Goal: Find specific page/section: Find specific page/section

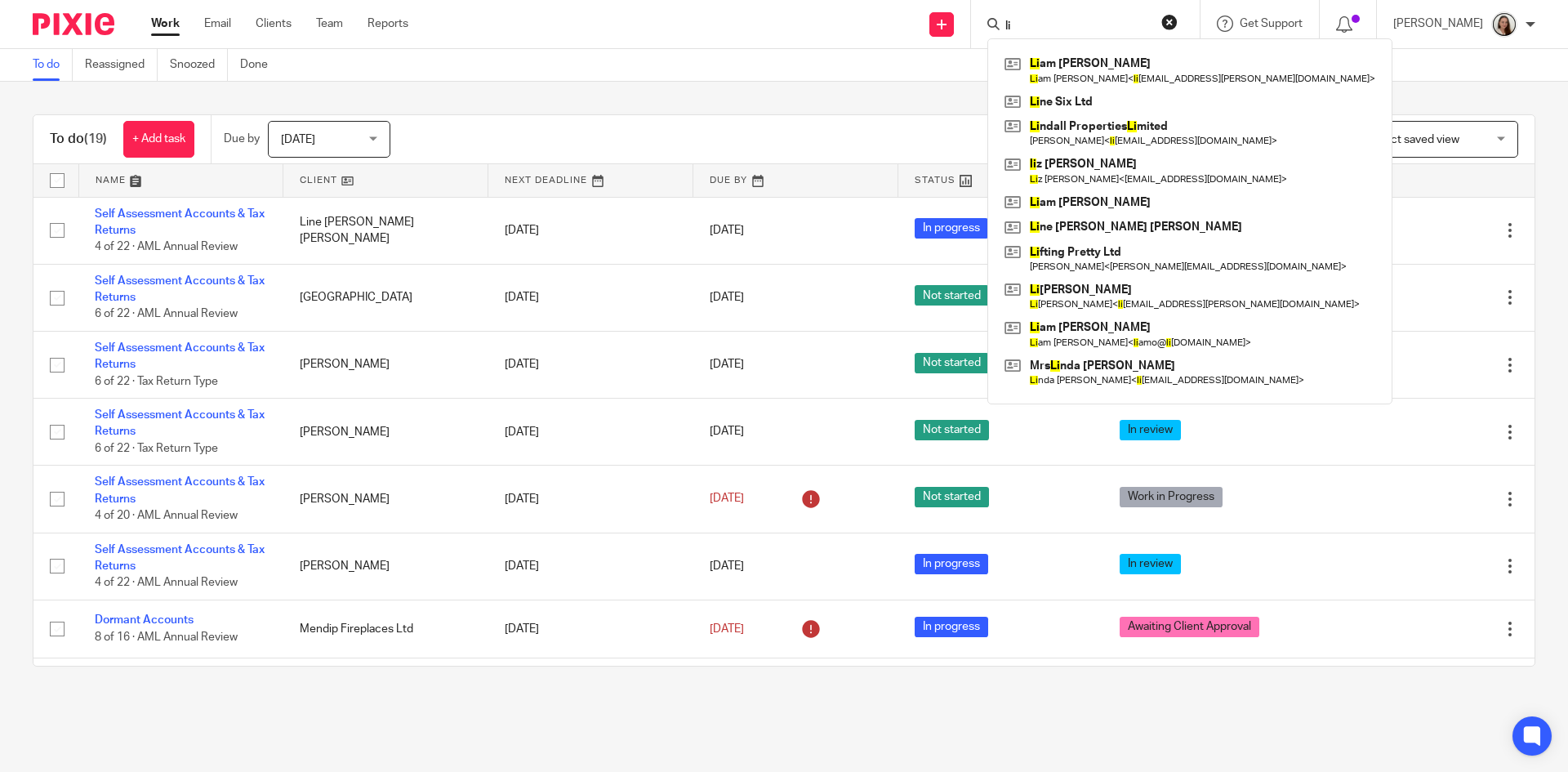
type input "l"
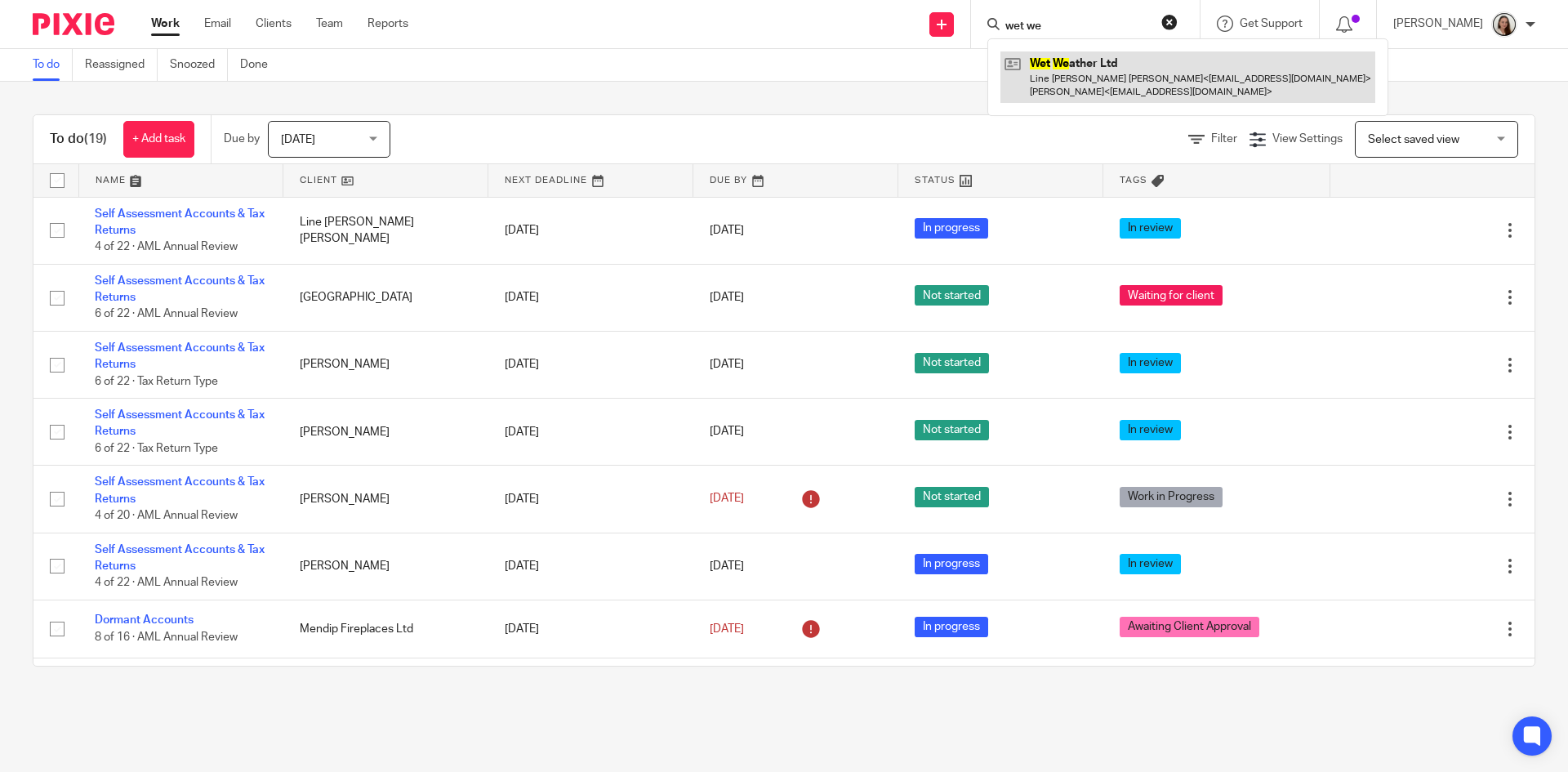
type input "wet we"
click at [1077, 85] on link at bounding box center [1188, 76] width 375 height 50
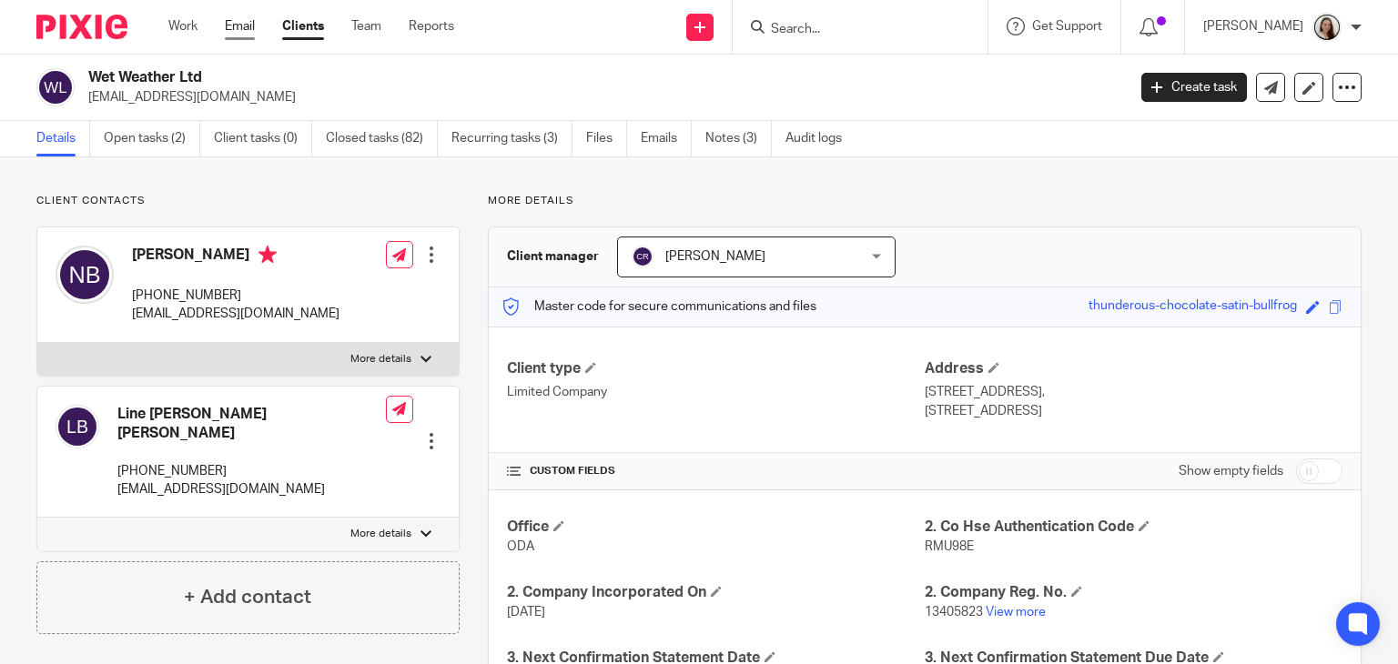
click at [228, 30] on link "Email" at bounding box center [240, 26] width 30 height 18
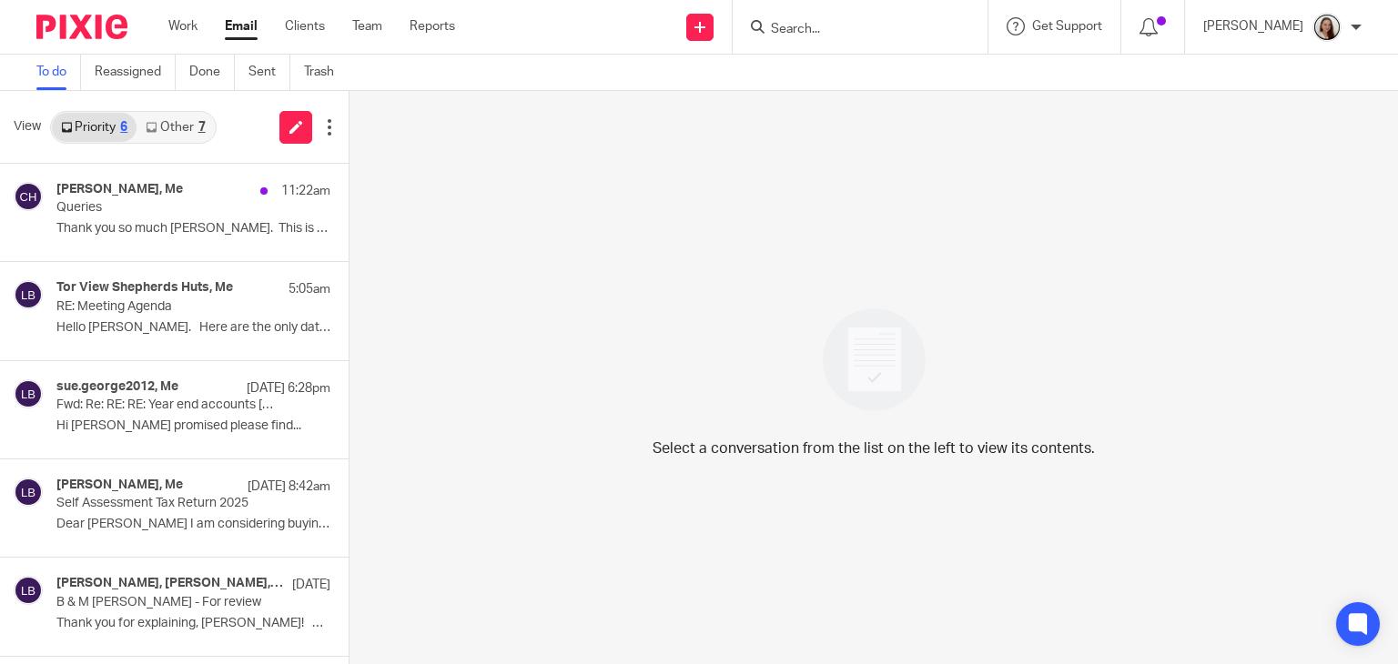
click at [183, 135] on link "Other 7" at bounding box center [175, 127] width 77 height 29
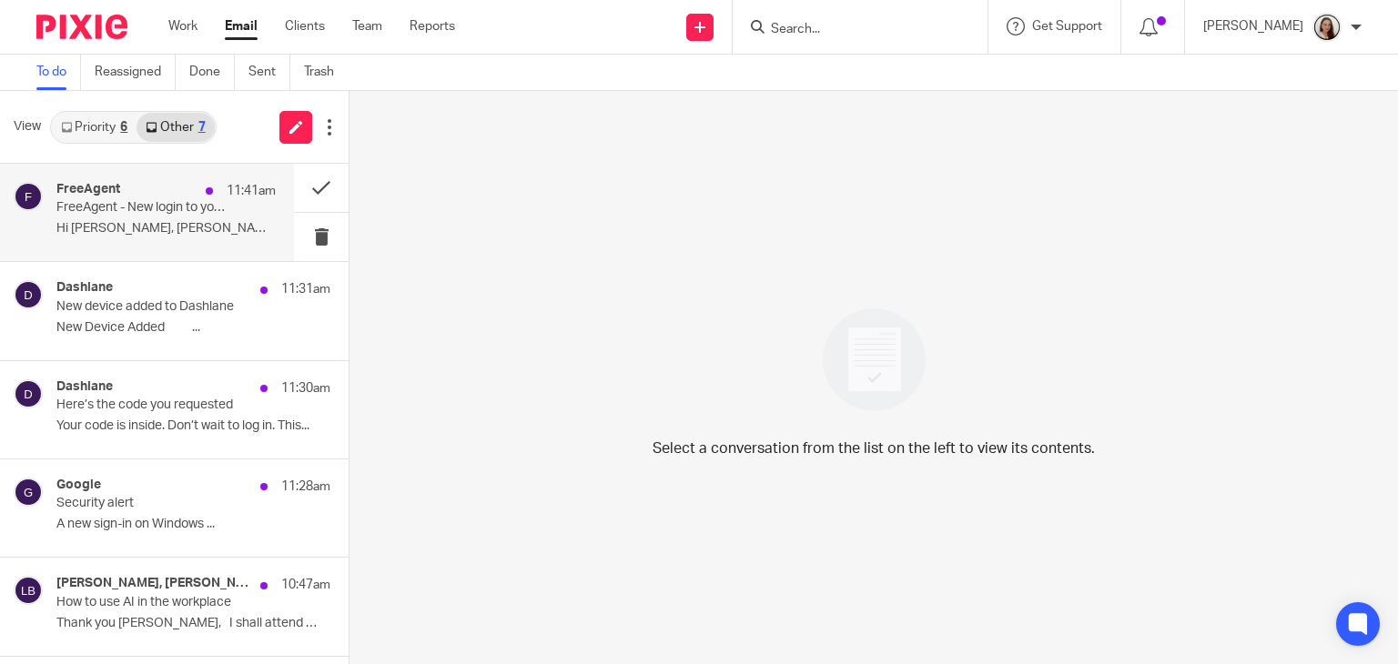
click at [160, 213] on p "FreeAgent - New login to your account" at bounding box center [144, 207] width 176 height 15
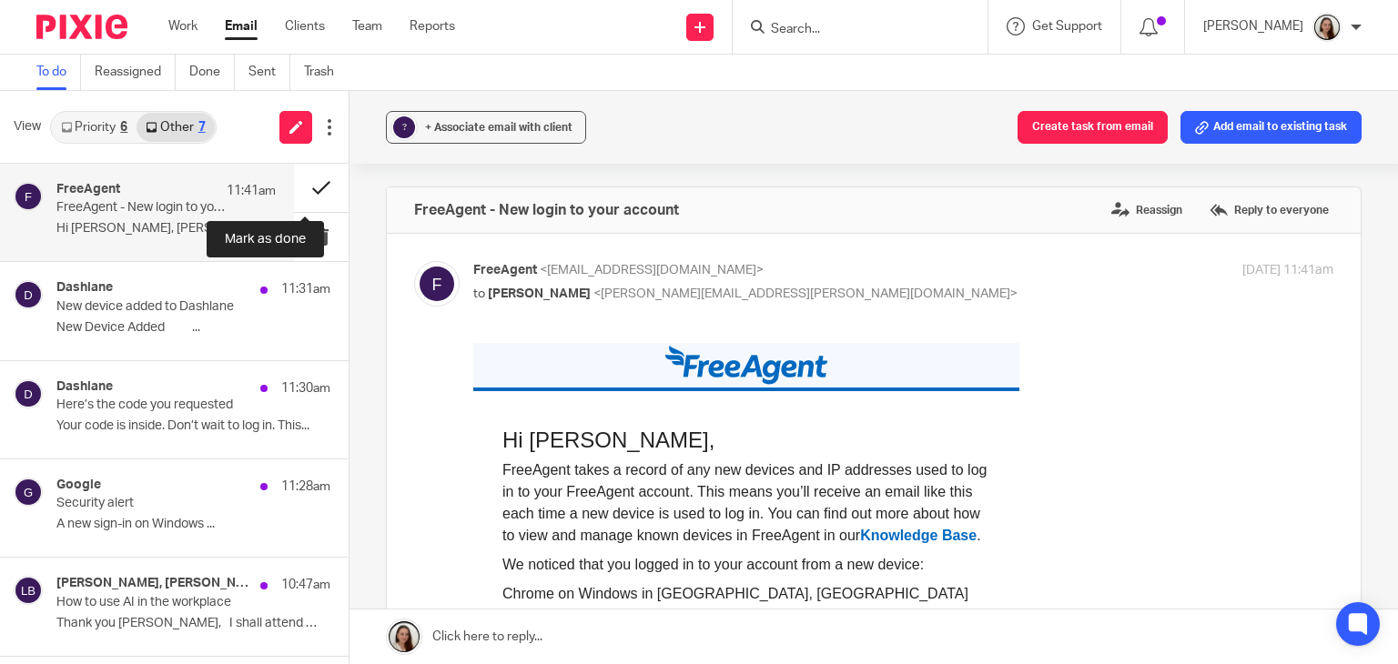
click at [296, 184] on button at bounding box center [321, 188] width 55 height 48
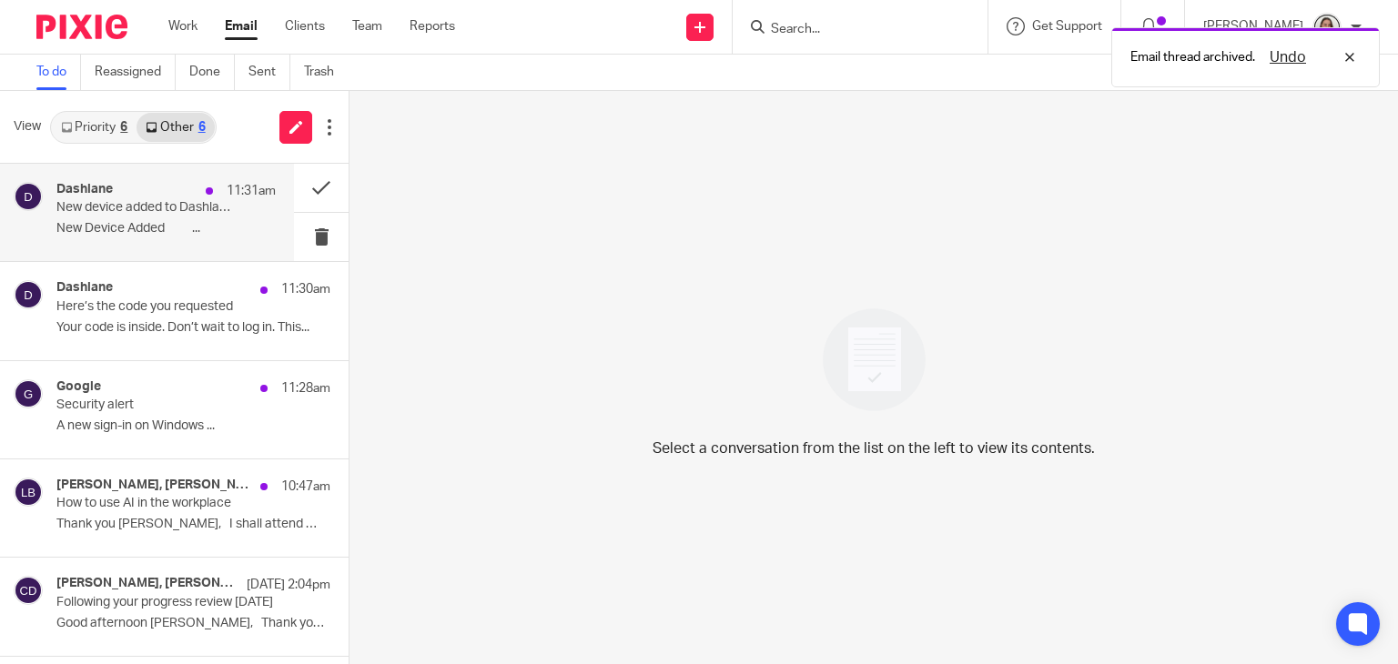
click at [177, 224] on p "New Device Added ‌ ‌ ‌ ‌..." at bounding box center [165, 228] width 219 height 15
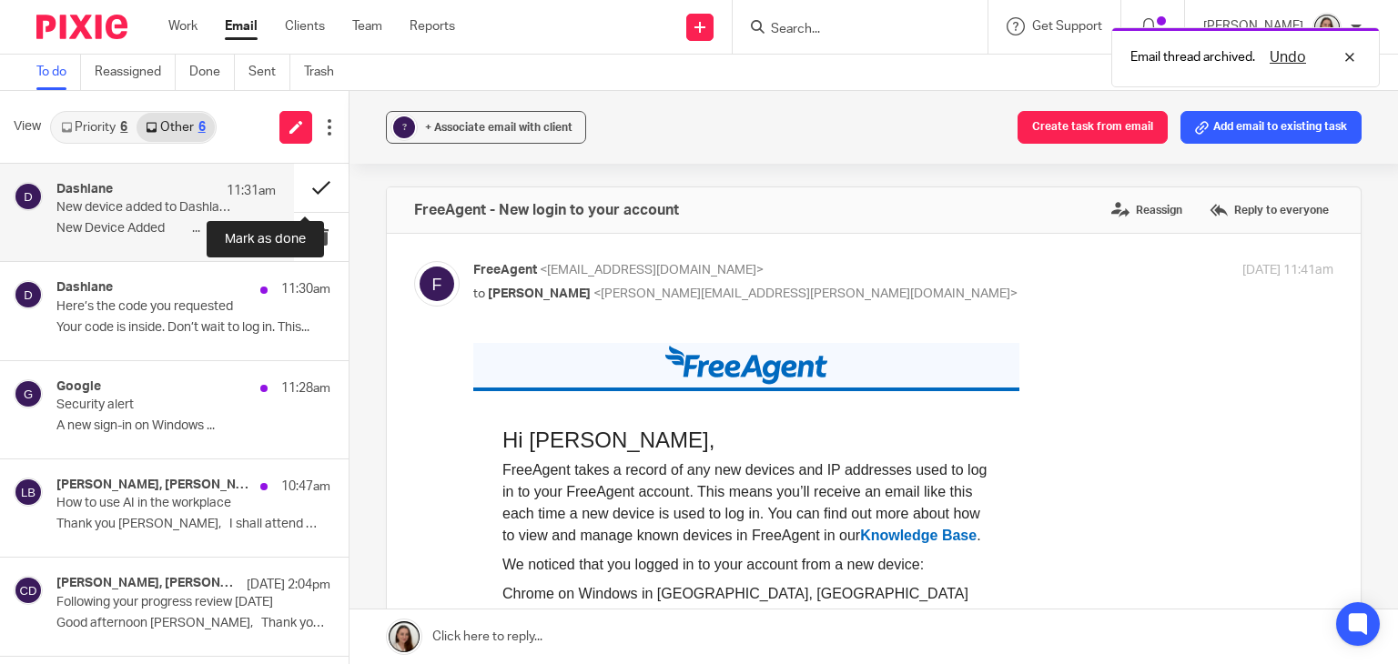
click at [317, 187] on button at bounding box center [321, 188] width 55 height 48
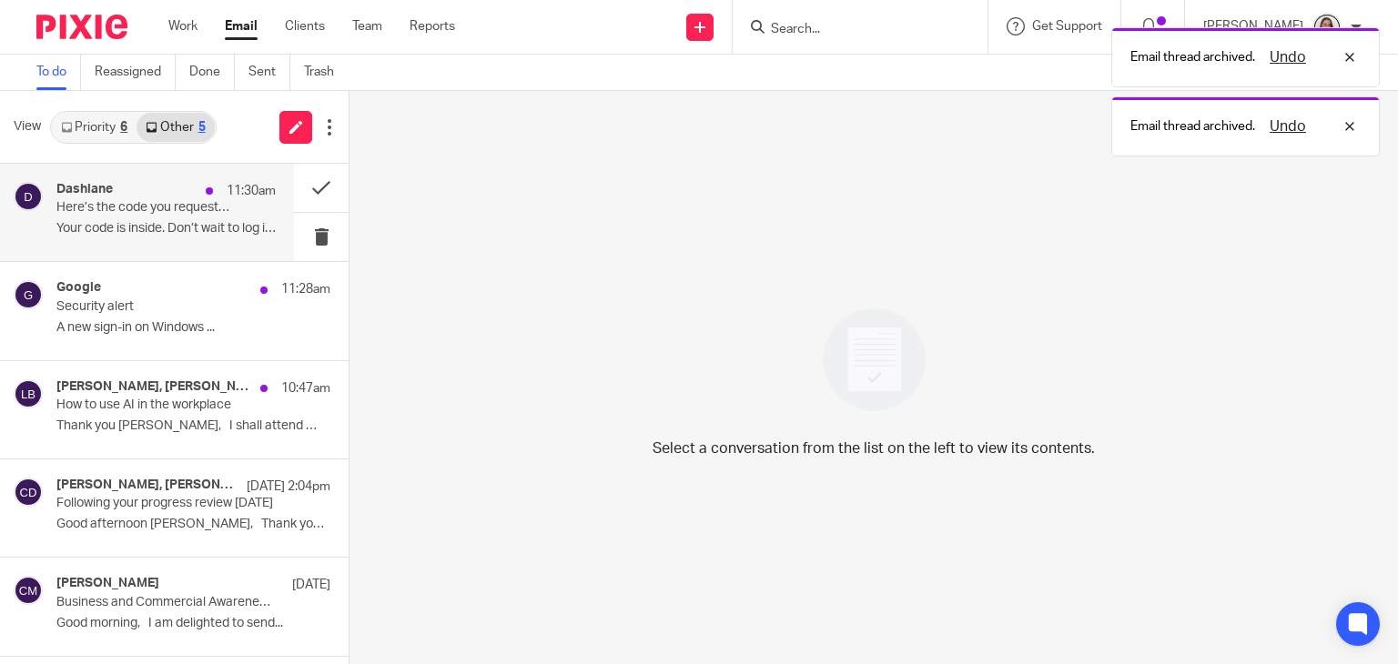
click at [175, 221] on p "Your code is inside. Don’t wait to log in. This..." at bounding box center [165, 228] width 219 height 15
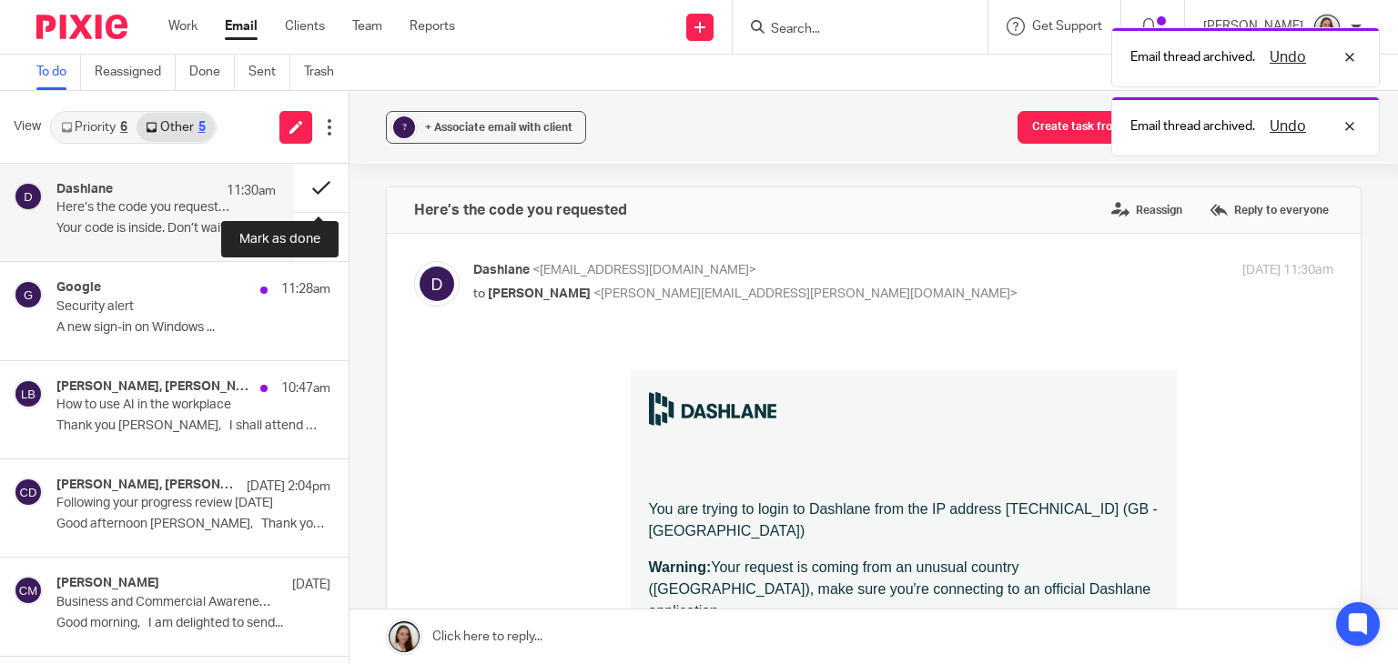
click at [307, 186] on button at bounding box center [321, 188] width 55 height 48
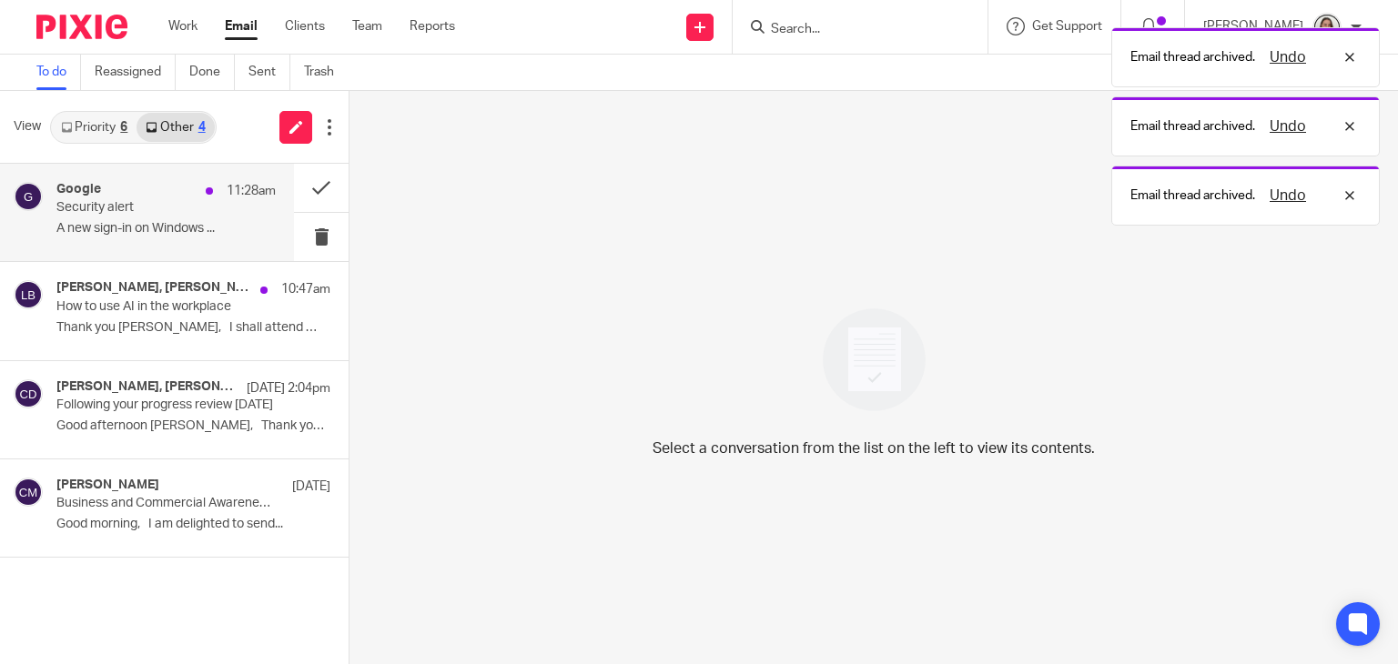
click at [157, 214] on p "Security alert" at bounding box center [144, 207] width 176 height 15
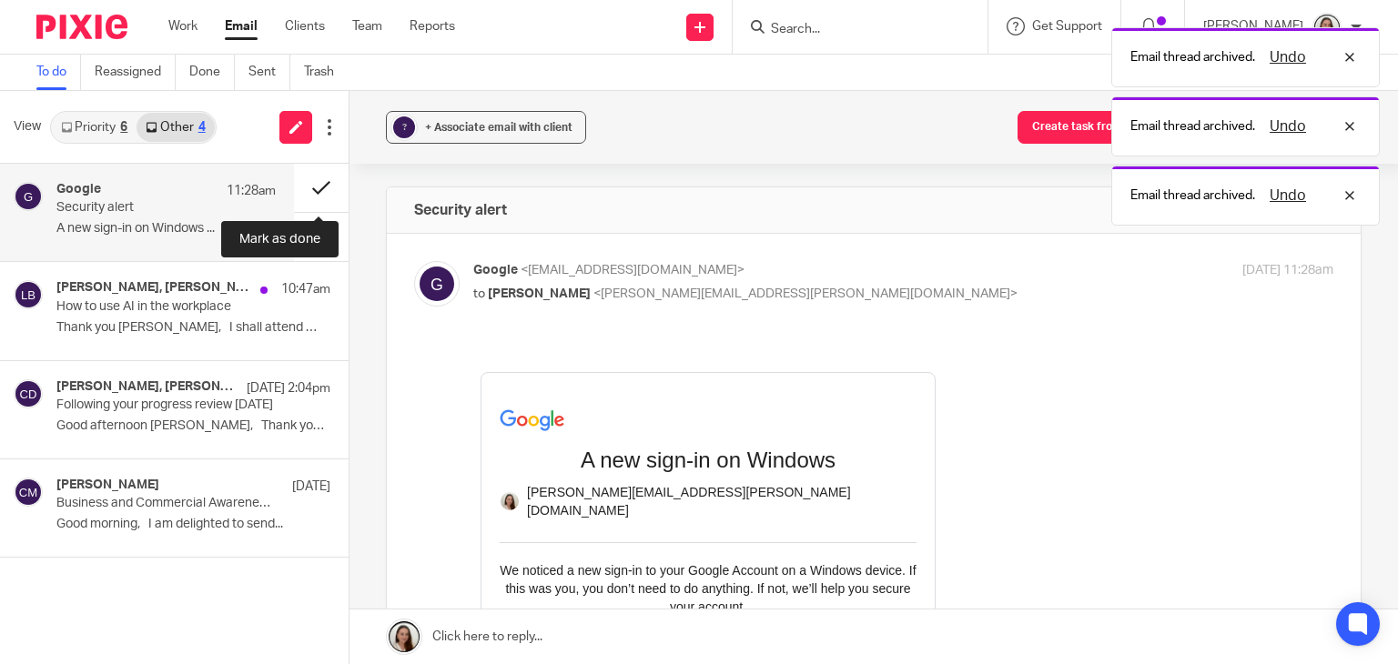
drag, startPoint x: 312, startPoint y: 193, endPoint x: 292, endPoint y: 197, distance: 20.5
click at [313, 193] on button at bounding box center [321, 188] width 55 height 48
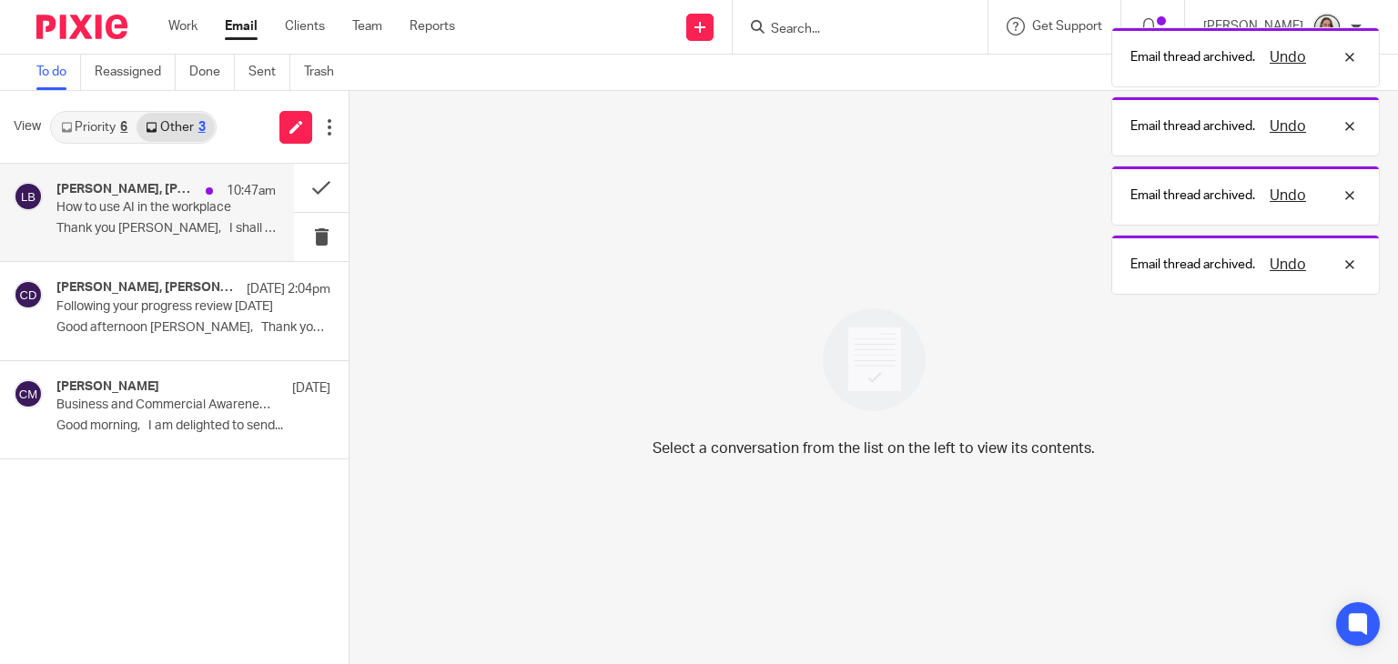
click at [130, 218] on div "Thamid Haque, Nas Bashir, Me, Barbara Osubu, Erik Molnar, Charlene Robinson, Em…" at bounding box center [165, 212] width 219 height 61
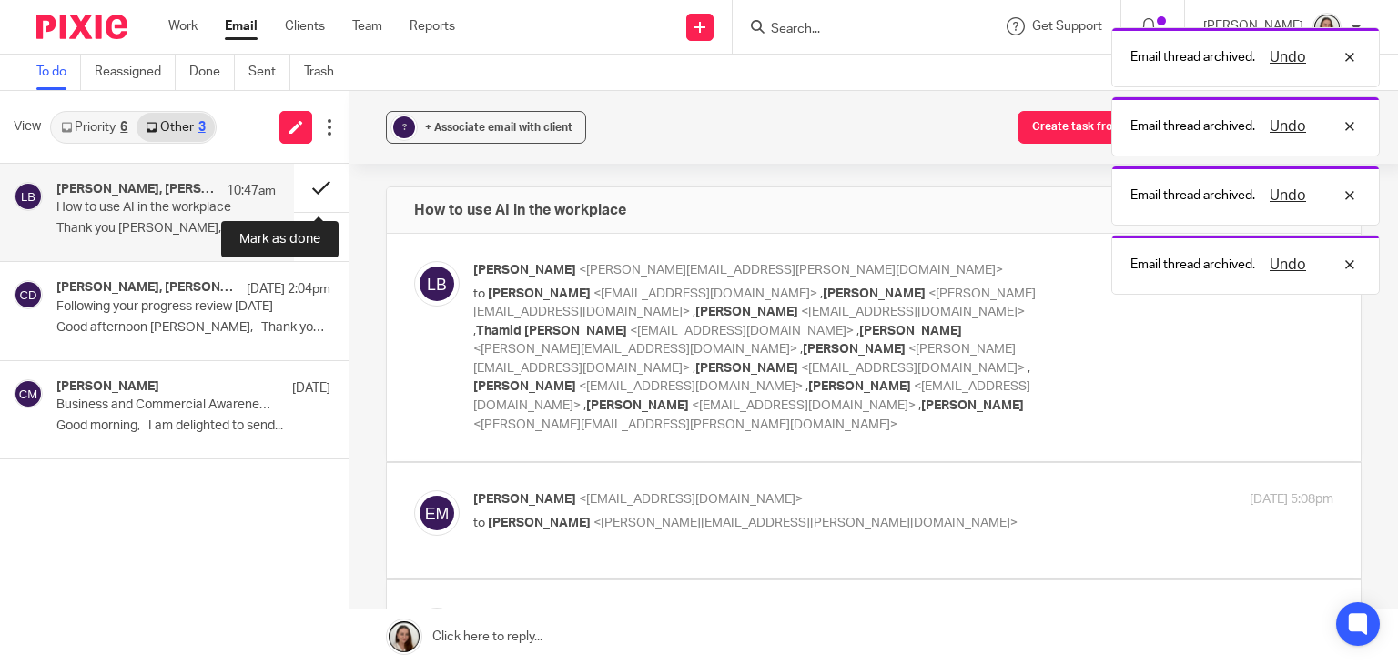
click at [322, 190] on button at bounding box center [321, 188] width 55 height 48
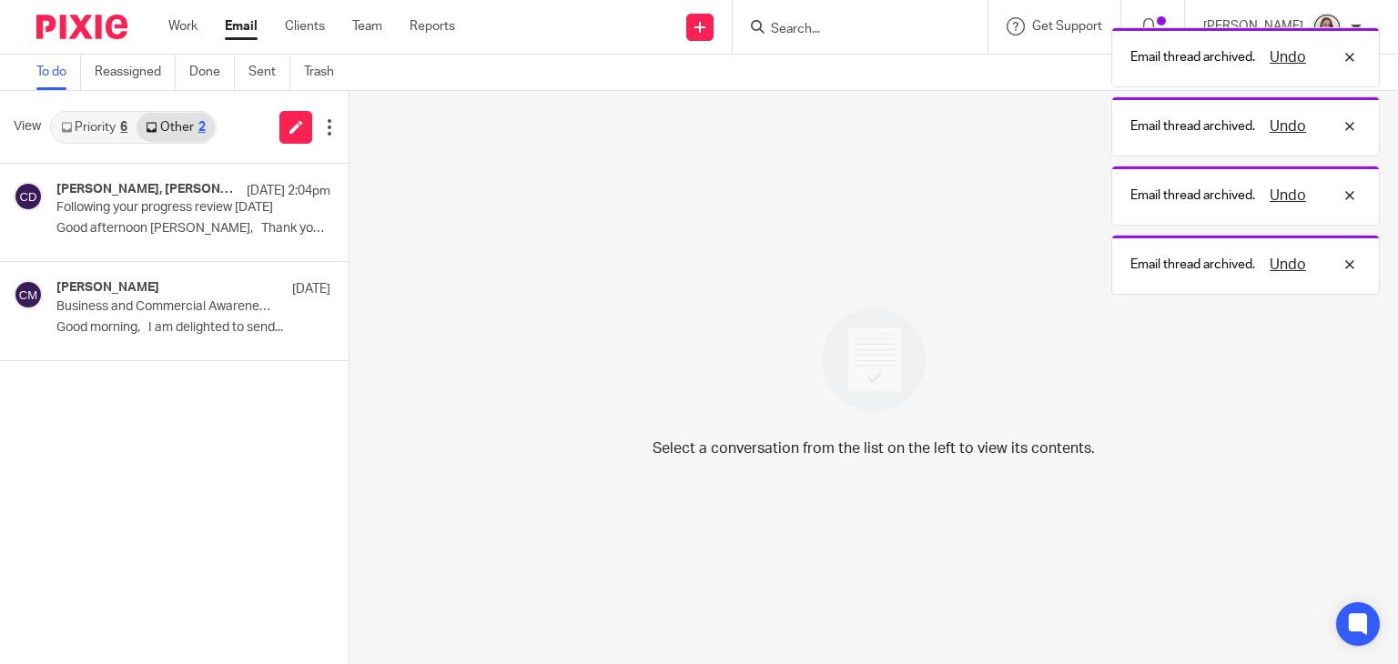
click at [104, 131] on link "Priority 6" at bounding box center [94, 127] width 85 height 29
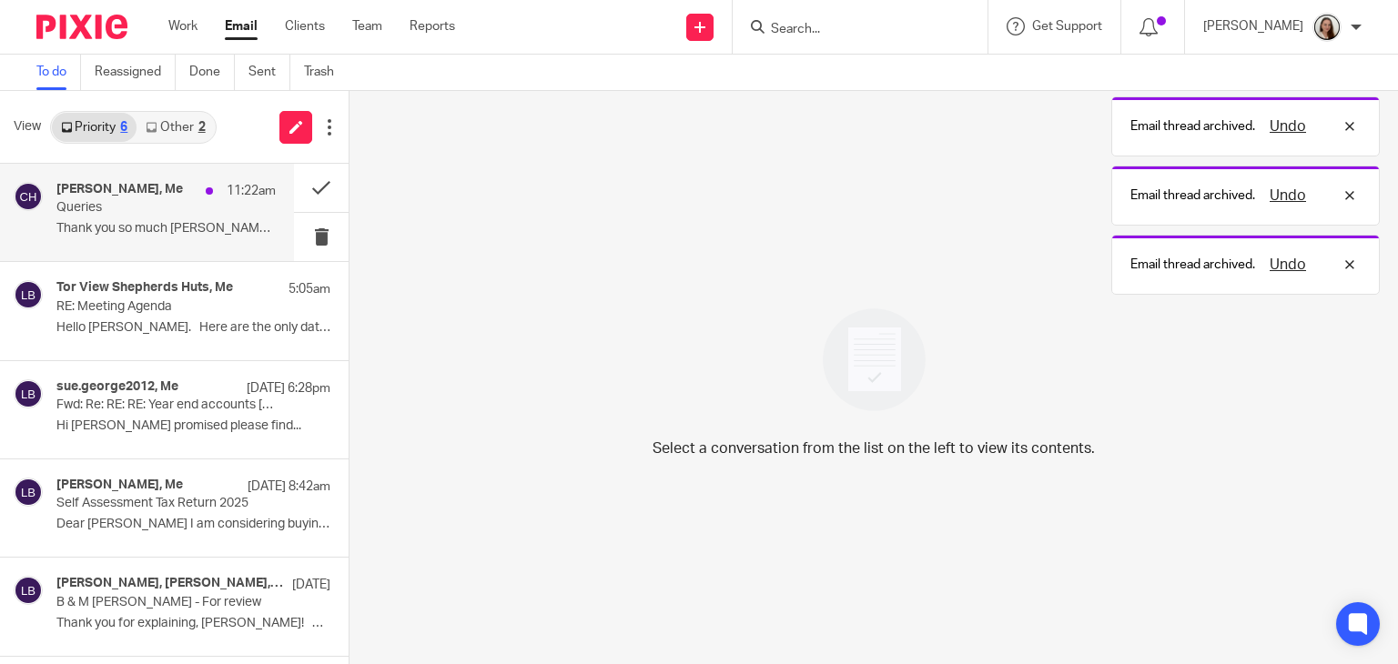
click at [103, 205] on p "Queries" at bounding box center [144, 207] width 176 height 15
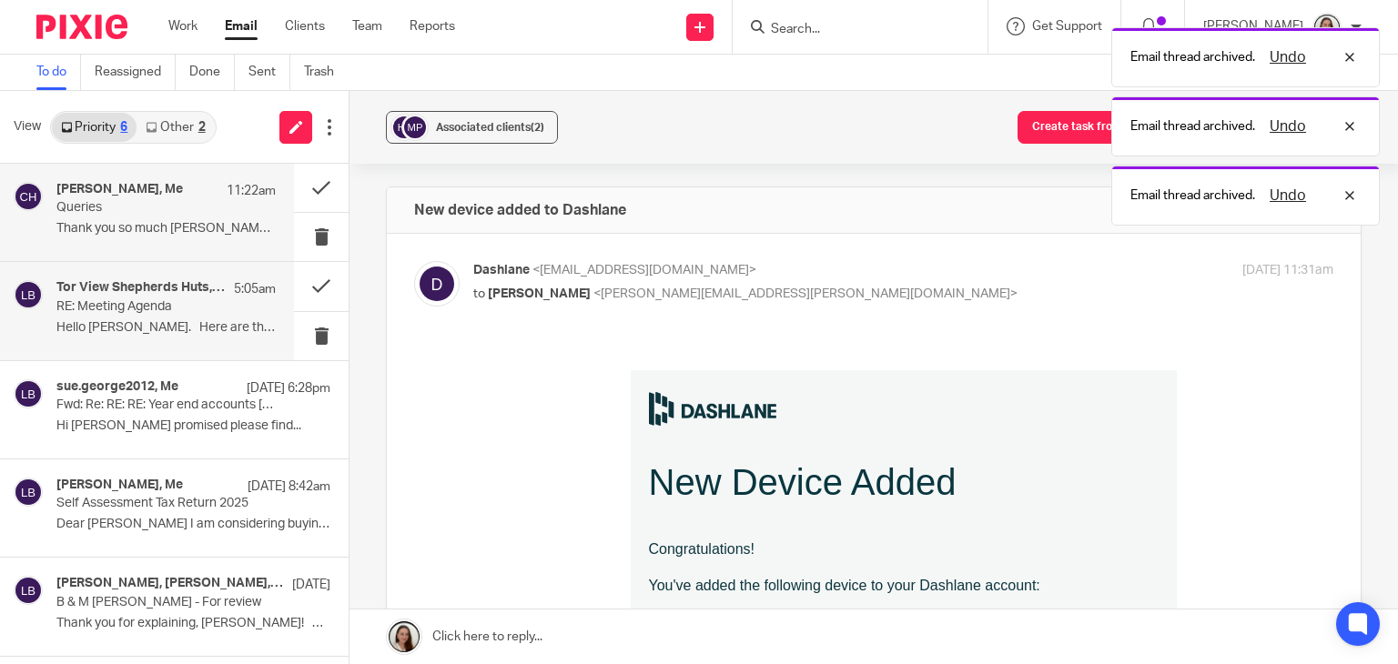
click at [131, 320] on p "Hello Lory. Here are the only dates I..." at bounding box center [165, 327] width 219 height 15
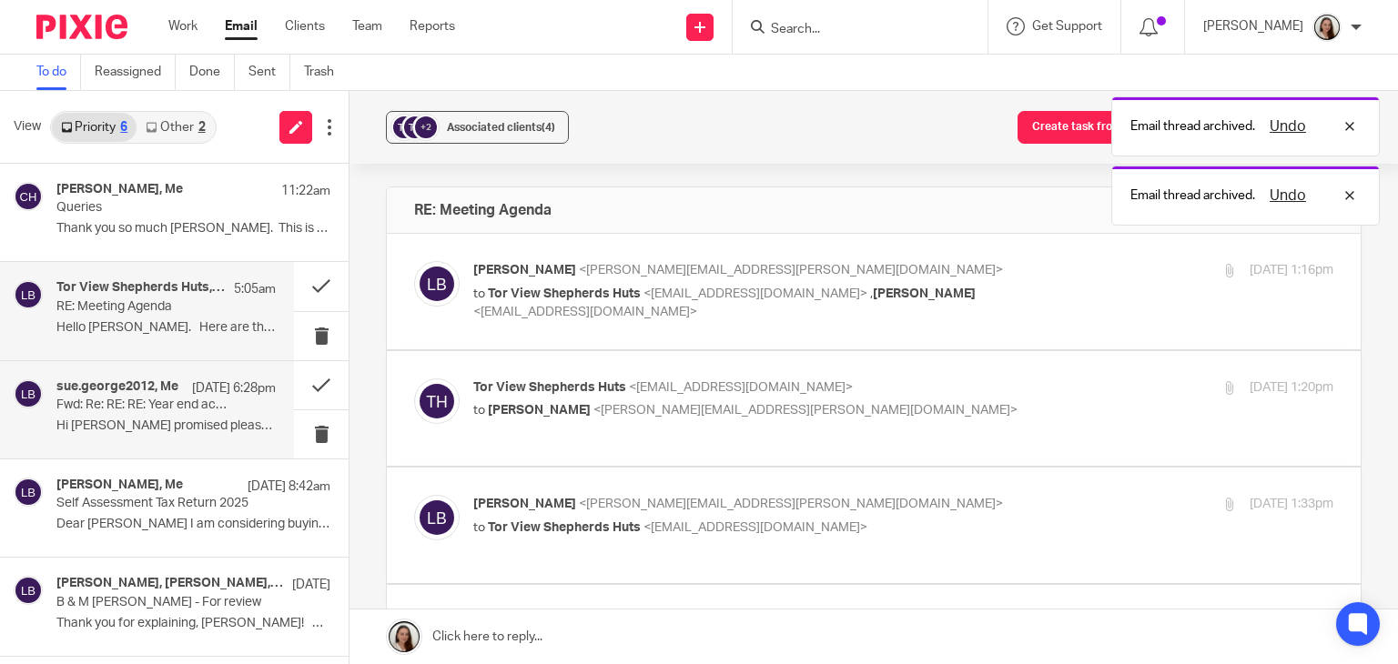
click at [133, 412] on p "Fwd: Re: RE: RE: Year end accounts [In-person]" at bounding box center [144, 405] width 176 height 15
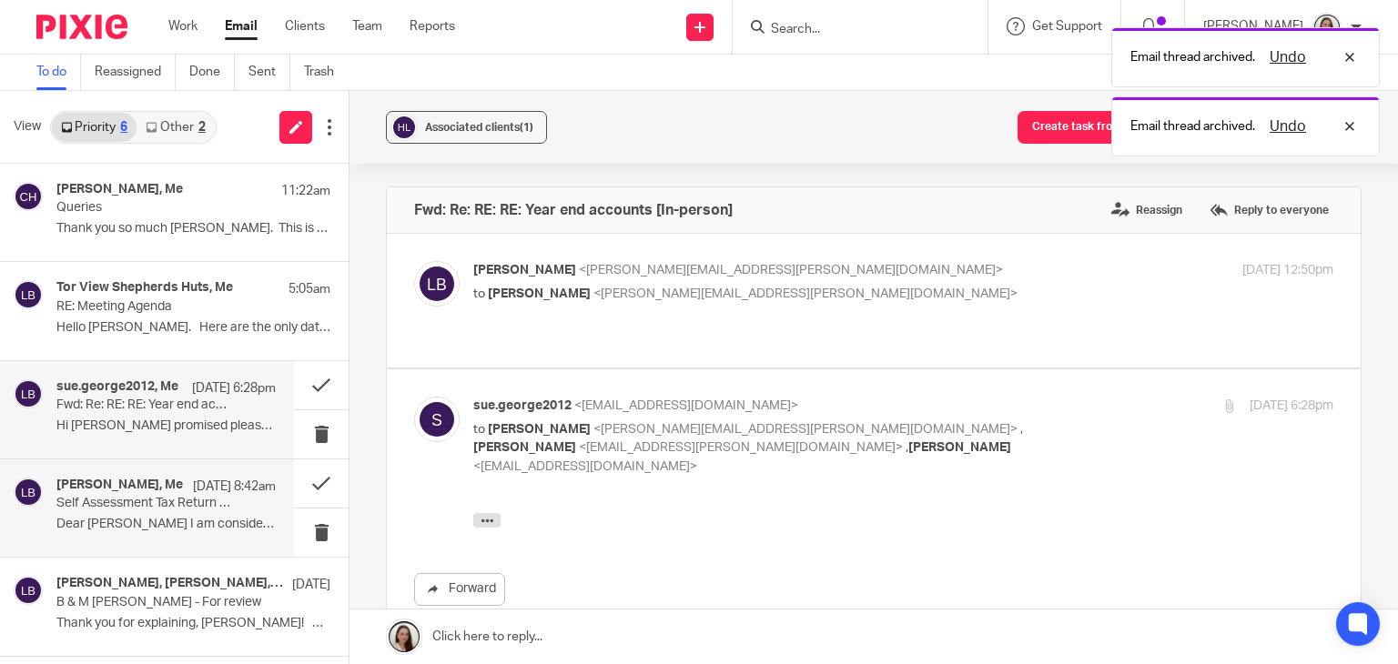
click at [138, 528] on p "Dear Lory I am considering buying a..." at bounding box center [165, 524] width 219 height 15
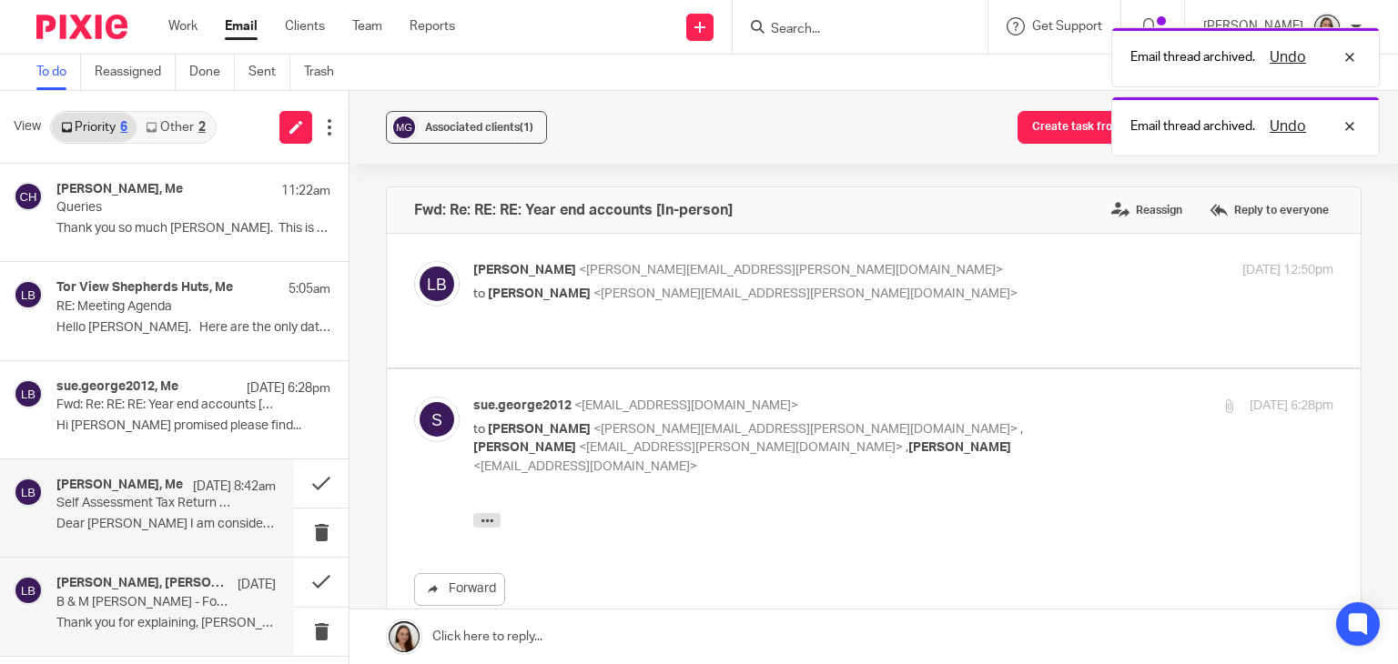
click at [158, 631] on div "Erik Molnar, Martin Bowe, Me 21 Aug B & M Jeffery - For review Thank you for ex…" at bounding box center [165, 606] width 219 height 61
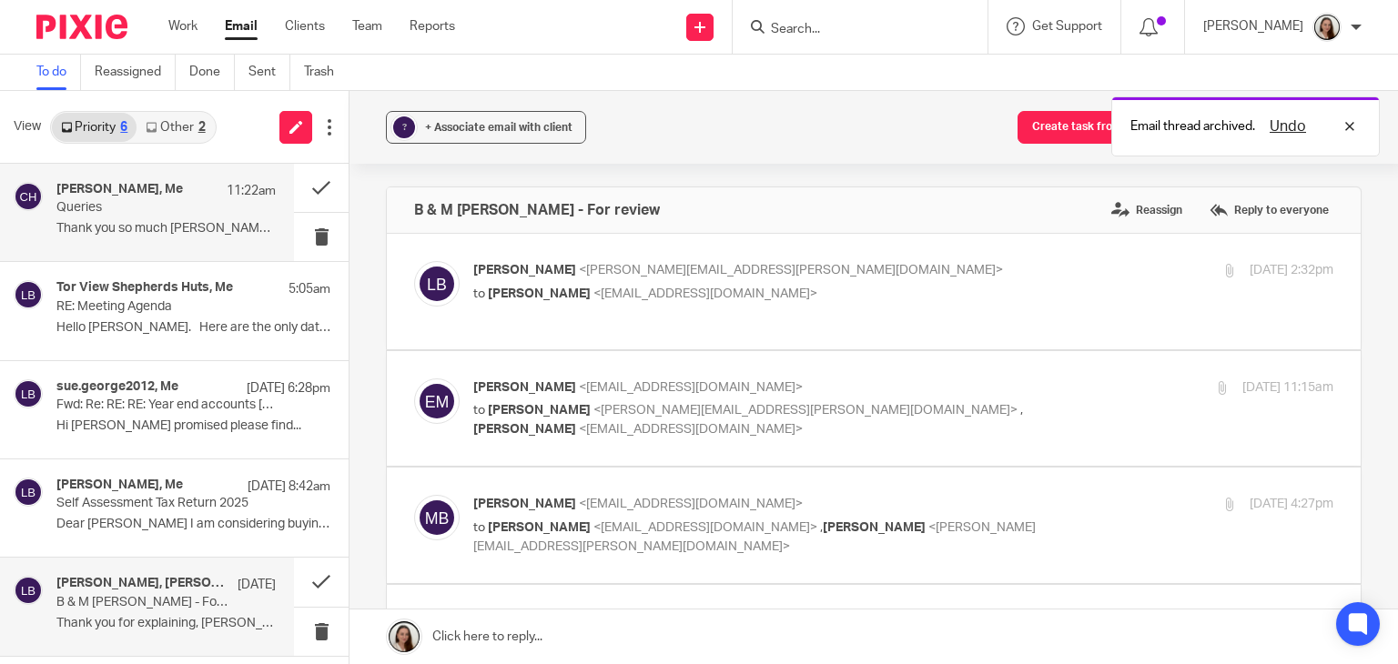
click at [89, 221] on p "Thank you so much Lory. This is super..." at bounding box center [165, 228] width 219 height 15
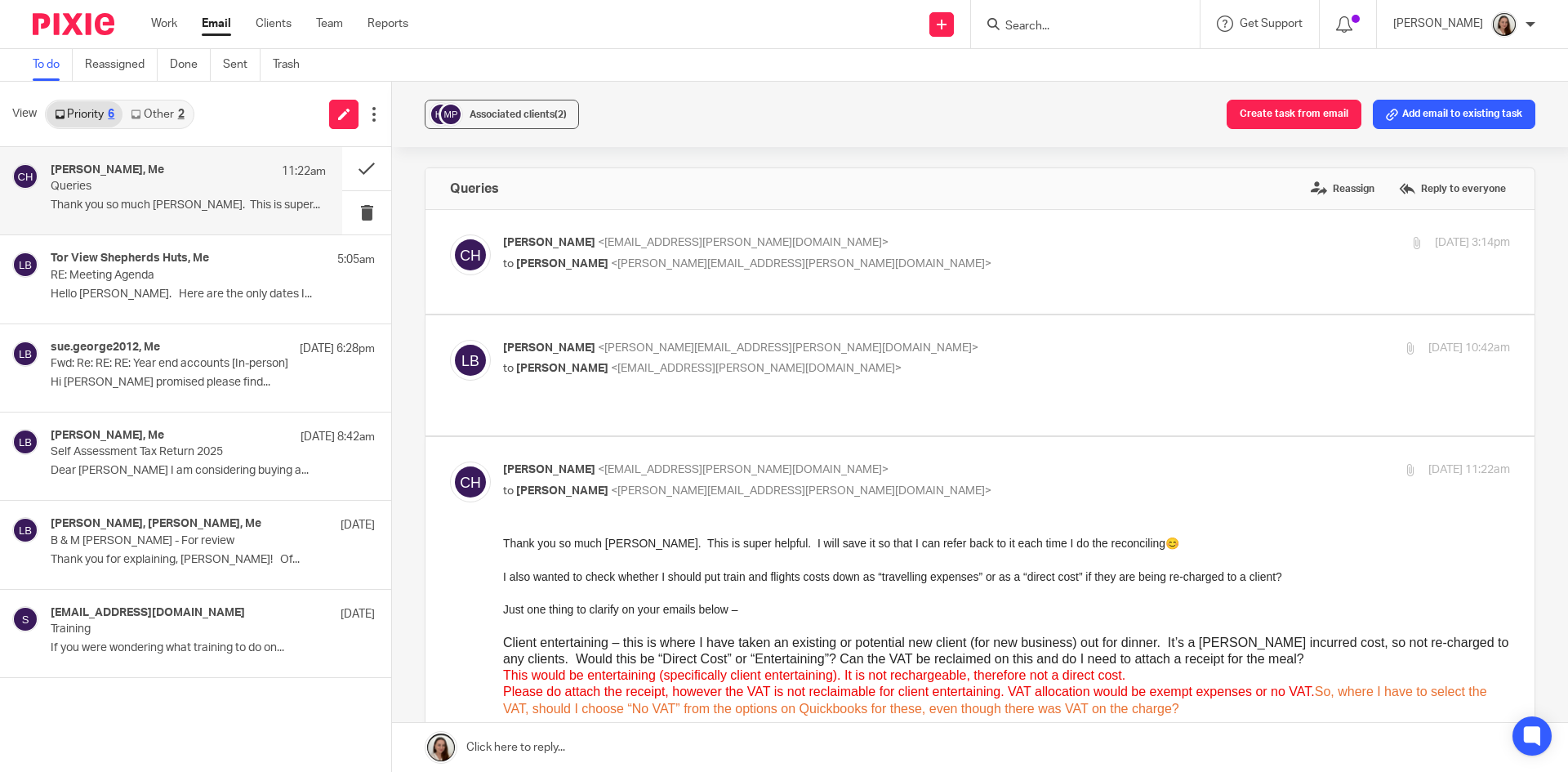
click at [1049, 16] on form at bounding box center [1091, 23] width 174 height 21
click at [1077, 31] on input "Search" at bounding box center [1078, 27] width 147 height 14
paste input "0036203828579"
type input "0036203828579"
click button "submit" at bounding box center [0, 0] width 0 height 0
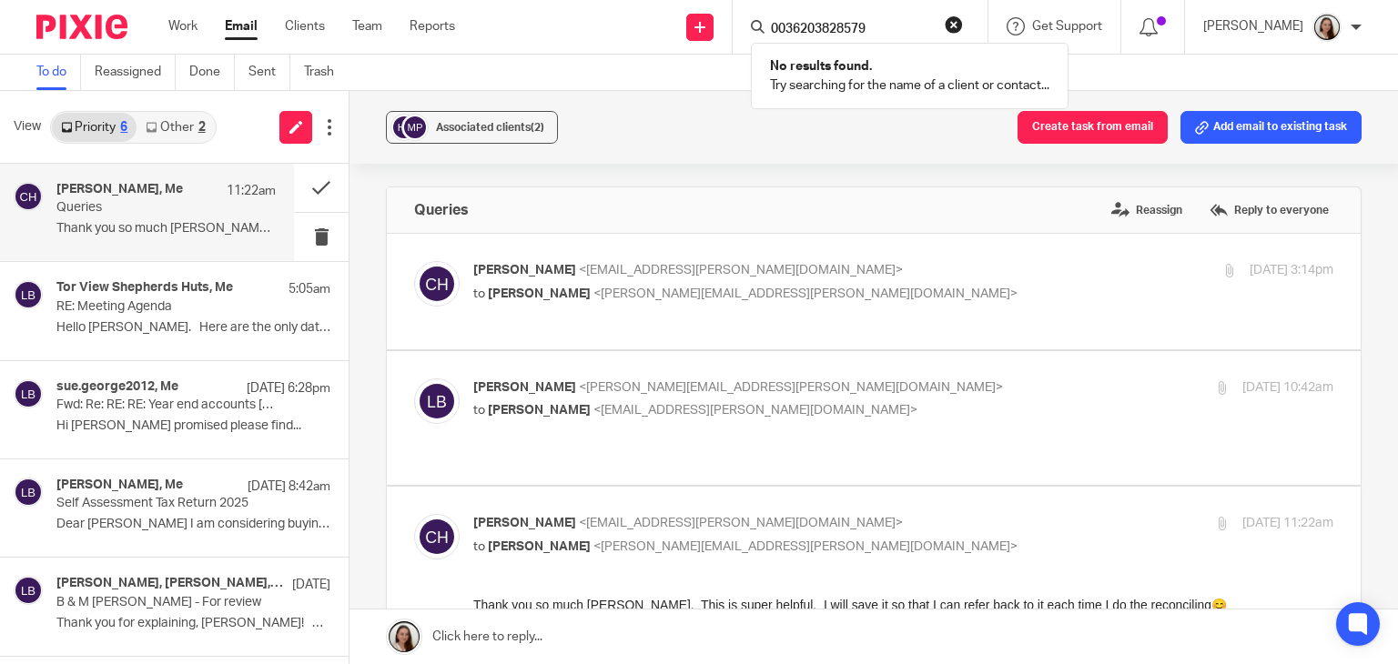
click at [237, 33] on link "Email" at bounding box center [241, 26] width 33 height 18
